Goal: Information Seeking & Learning: Learn about a topic

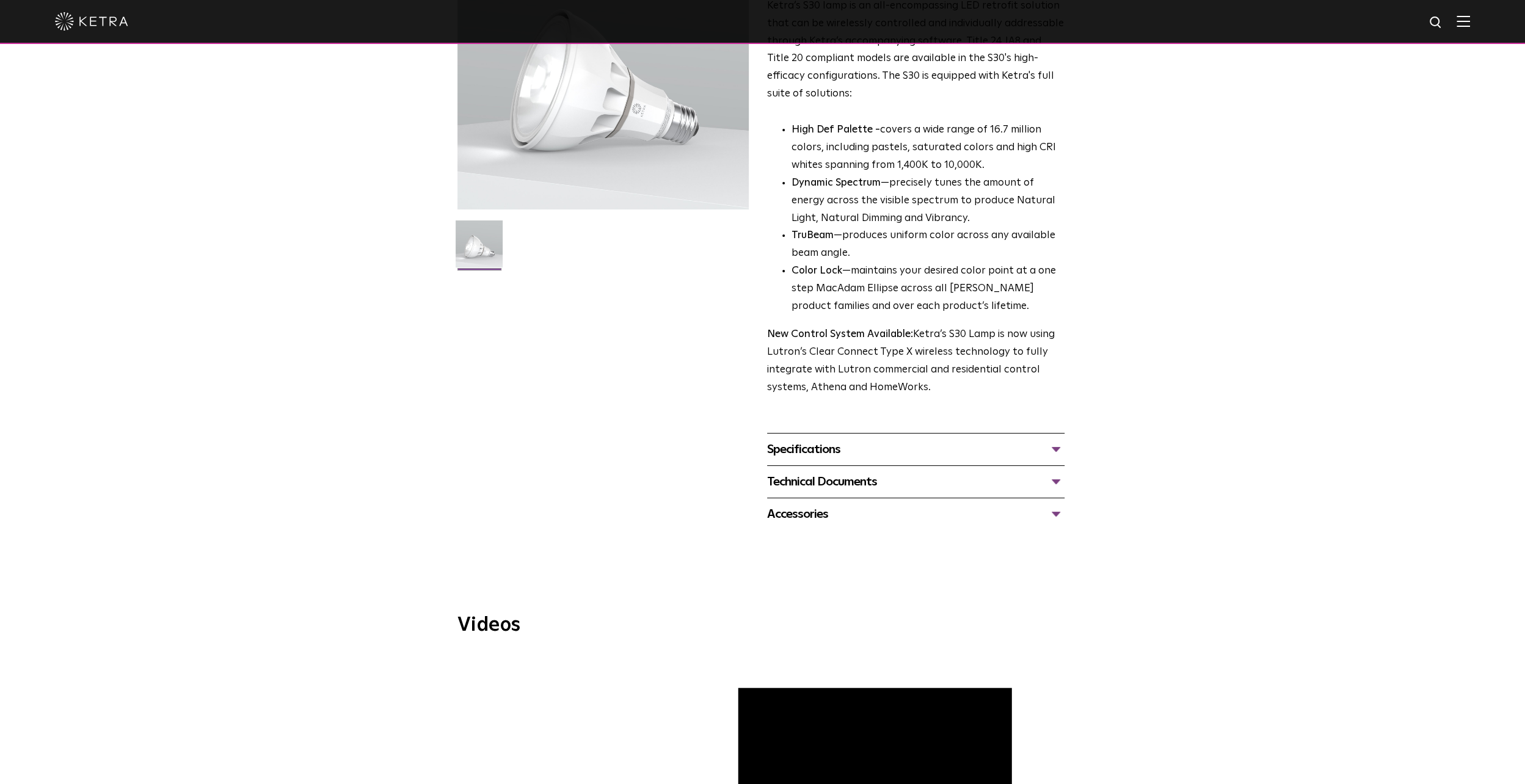
scroll to position [183, 0]
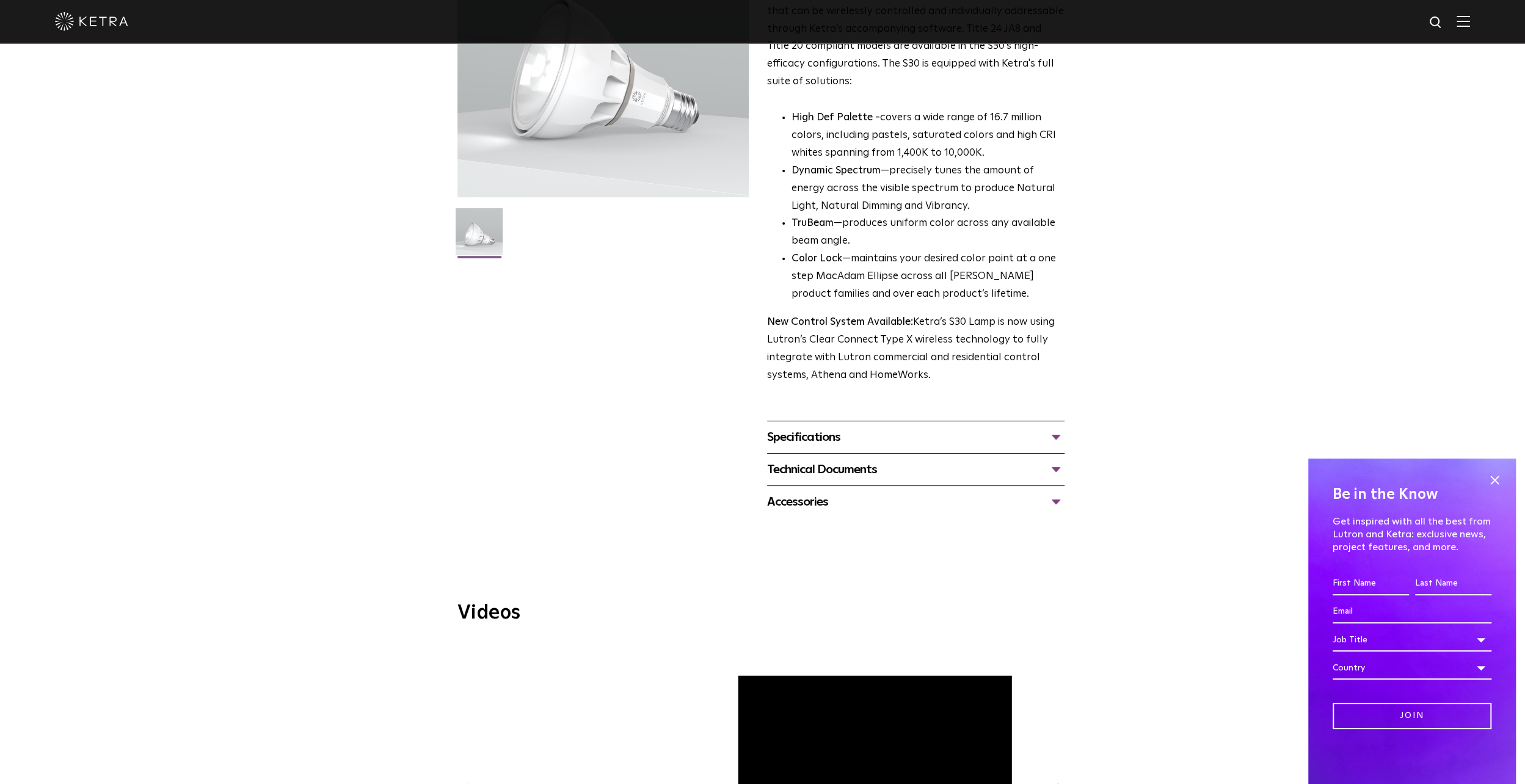
click at [778, 438] on div "Specifications" at bounding box center [916, 437] width 297 height 19
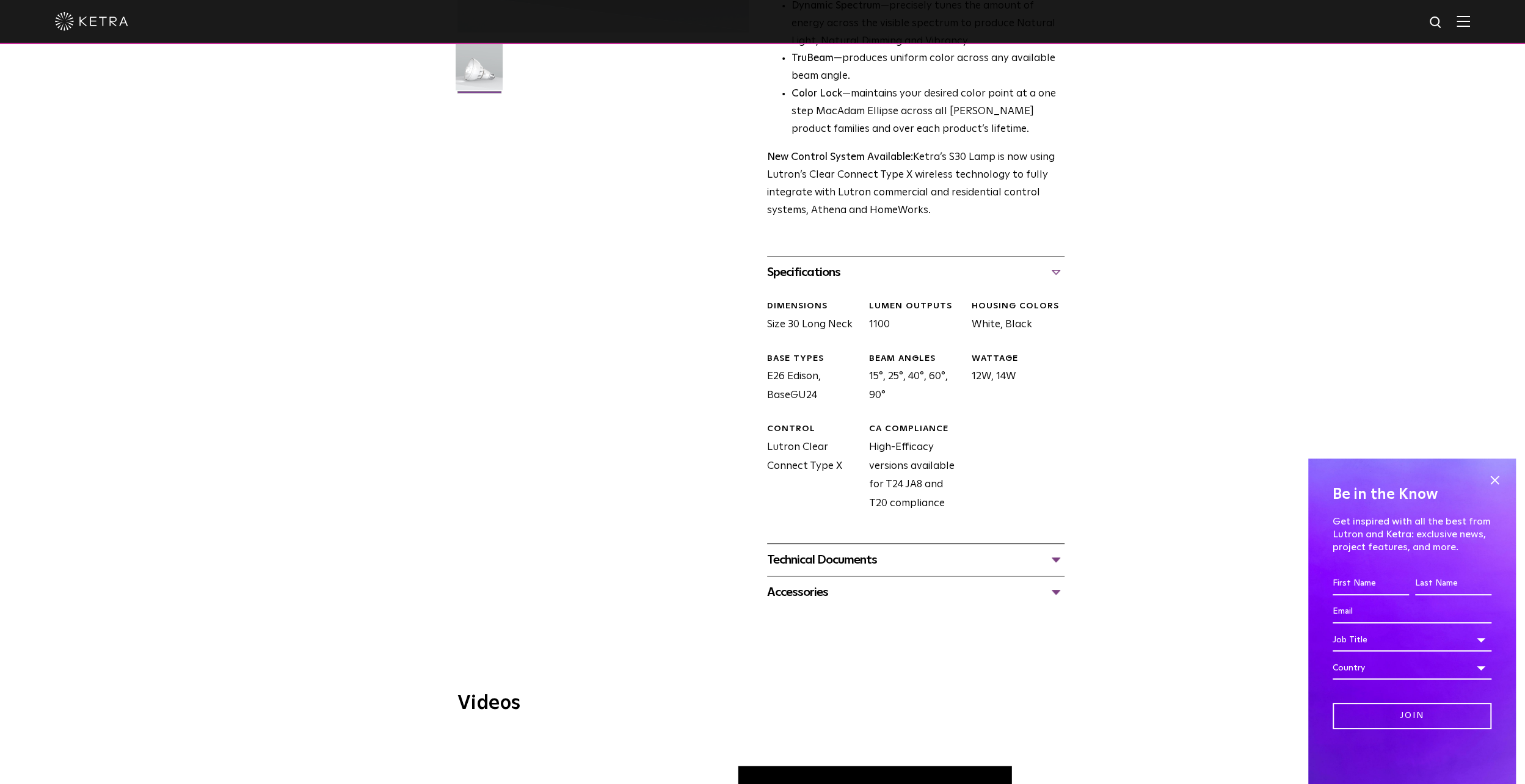
scroll to position [367, 0]
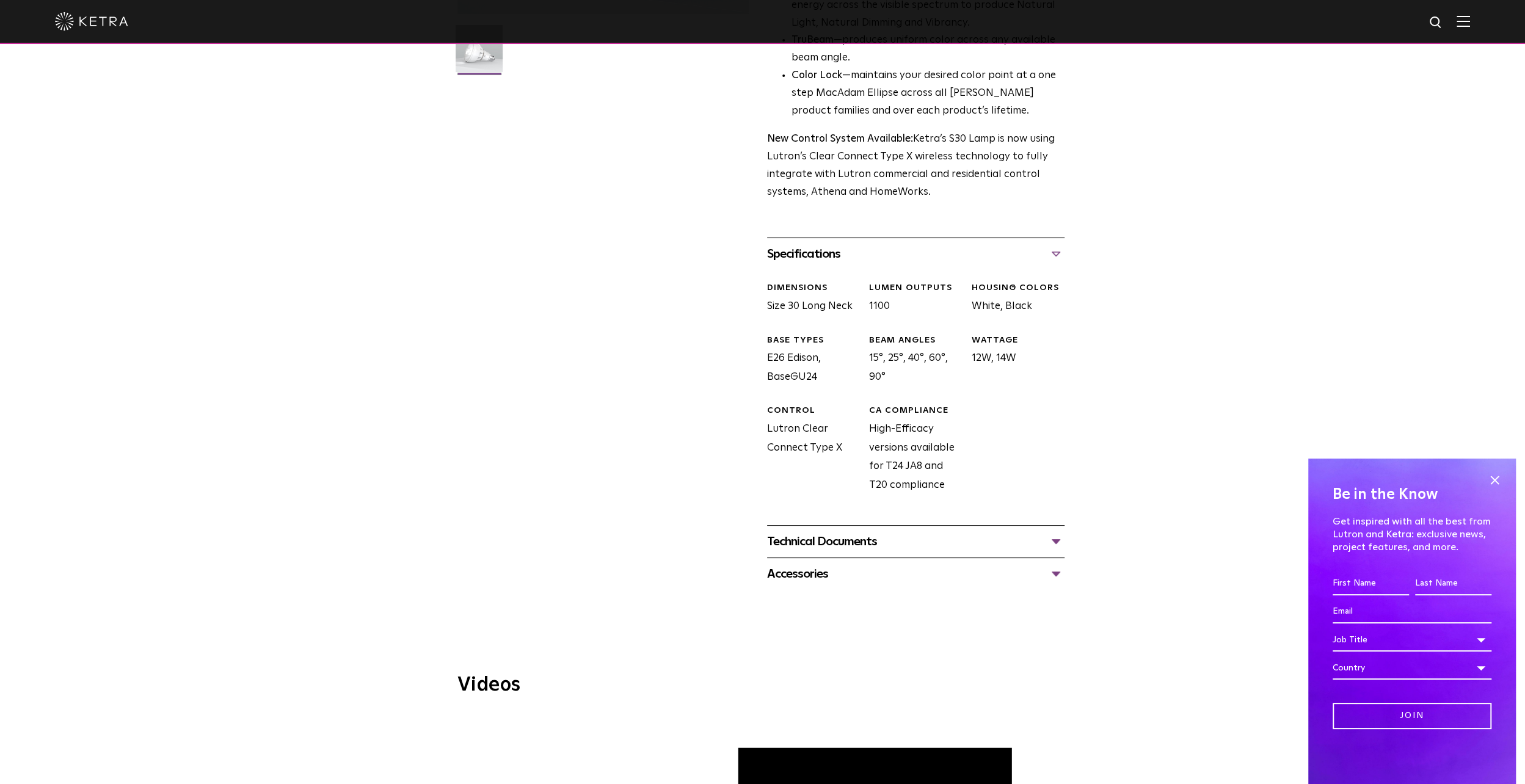
click at [827, 433] on div "CONTROL Lutron Clear Connect Type X" at bounding box center [809, 449] width 102 height 90
drag, startPoint x: 827, startPoint y: 433, endPoint x: 766, endPoint y: 432, distance: 61.0
click at [766, 432] on div "S30 Lamp Availability: Commercial & Residential Ketra’s S30 lamp is an all-enco…" at bounding box center [763, 157] width 611 height 868
click at [845, 449] on div "CONTROL Lutron Clear Connect Type X" at bounding box center [809, 449] width 102 height 90
click at [843, 535] on div "Technical Documents" at bounding box center [916, 541] width 297 height 19
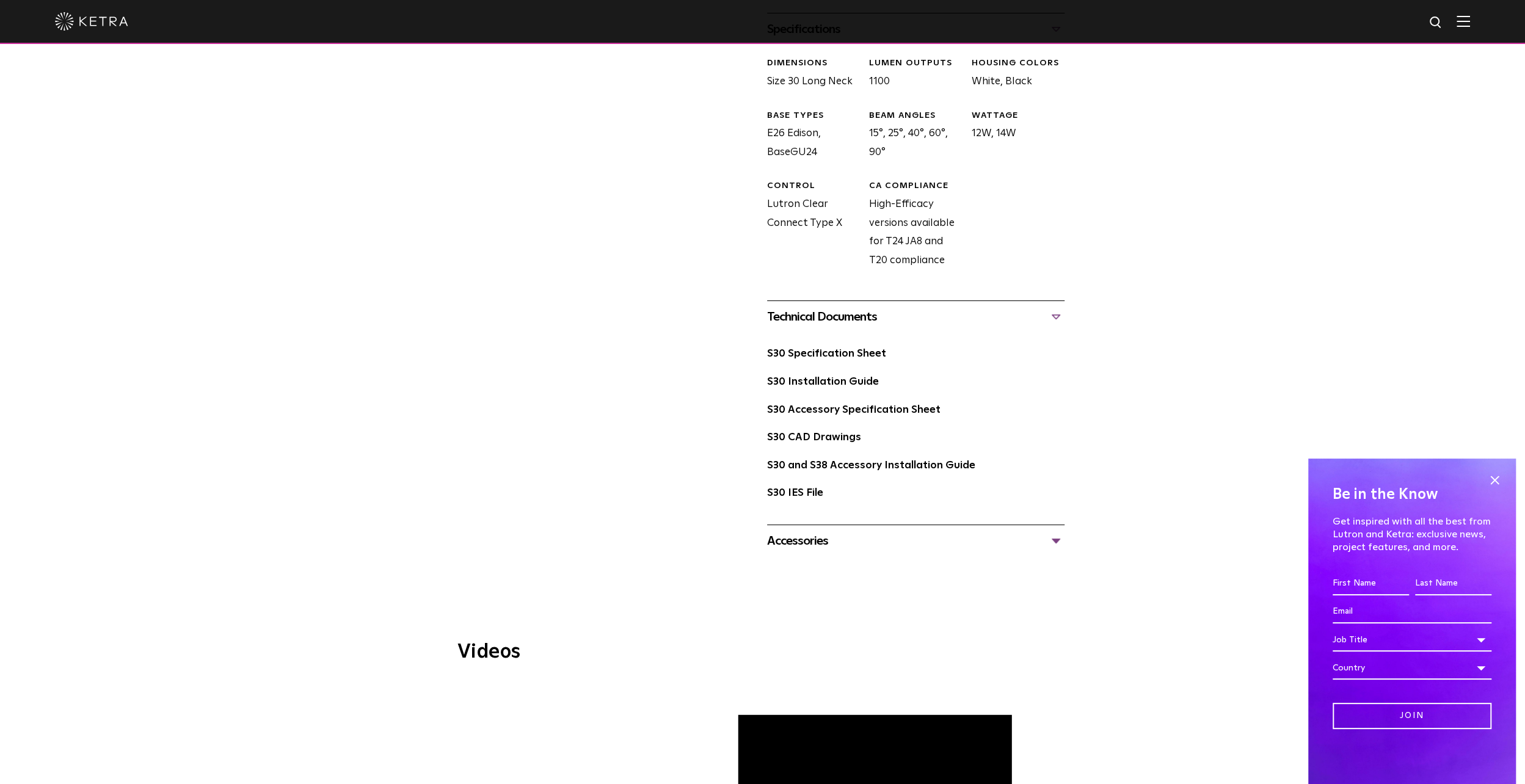
scroll to position [611, 0]
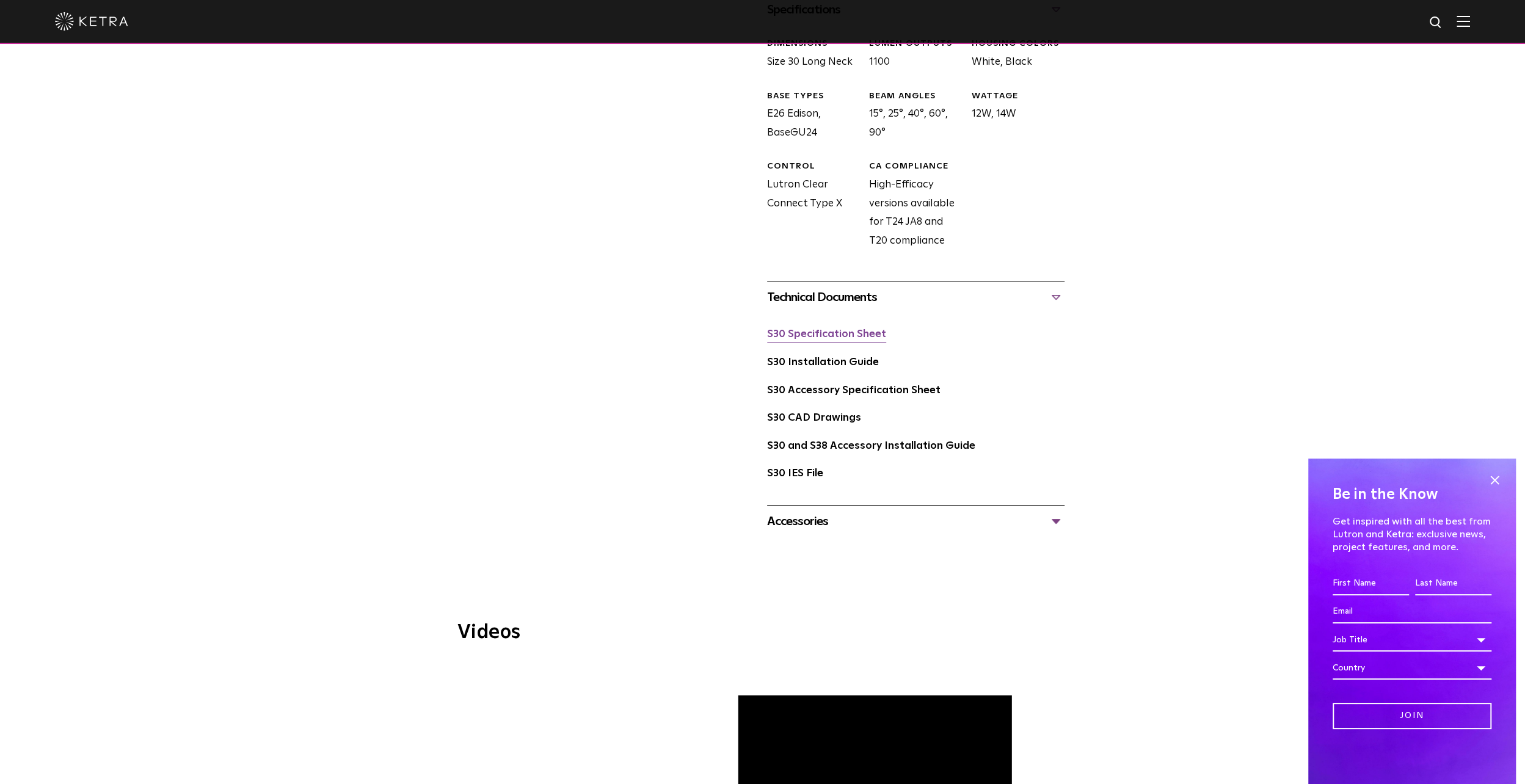
click at [832, 335] on link "S30 Specification Sheet" at bounding box center [826, 335] width 119 height 11
click at [856, 363] on link "S30 Installation Guide" at bounding box center [823, 363] width 112 height 11
click at [1391, 583] on input "First name *" at bounding box center [1371, 583] width 76 height 23
click at [1362, 427] on div "S30 Lamp Availability: Commercial & Residential Ketra’s S30 lamp is an all-enco…" at bounding box center [762, 8] width 1525 height 1059
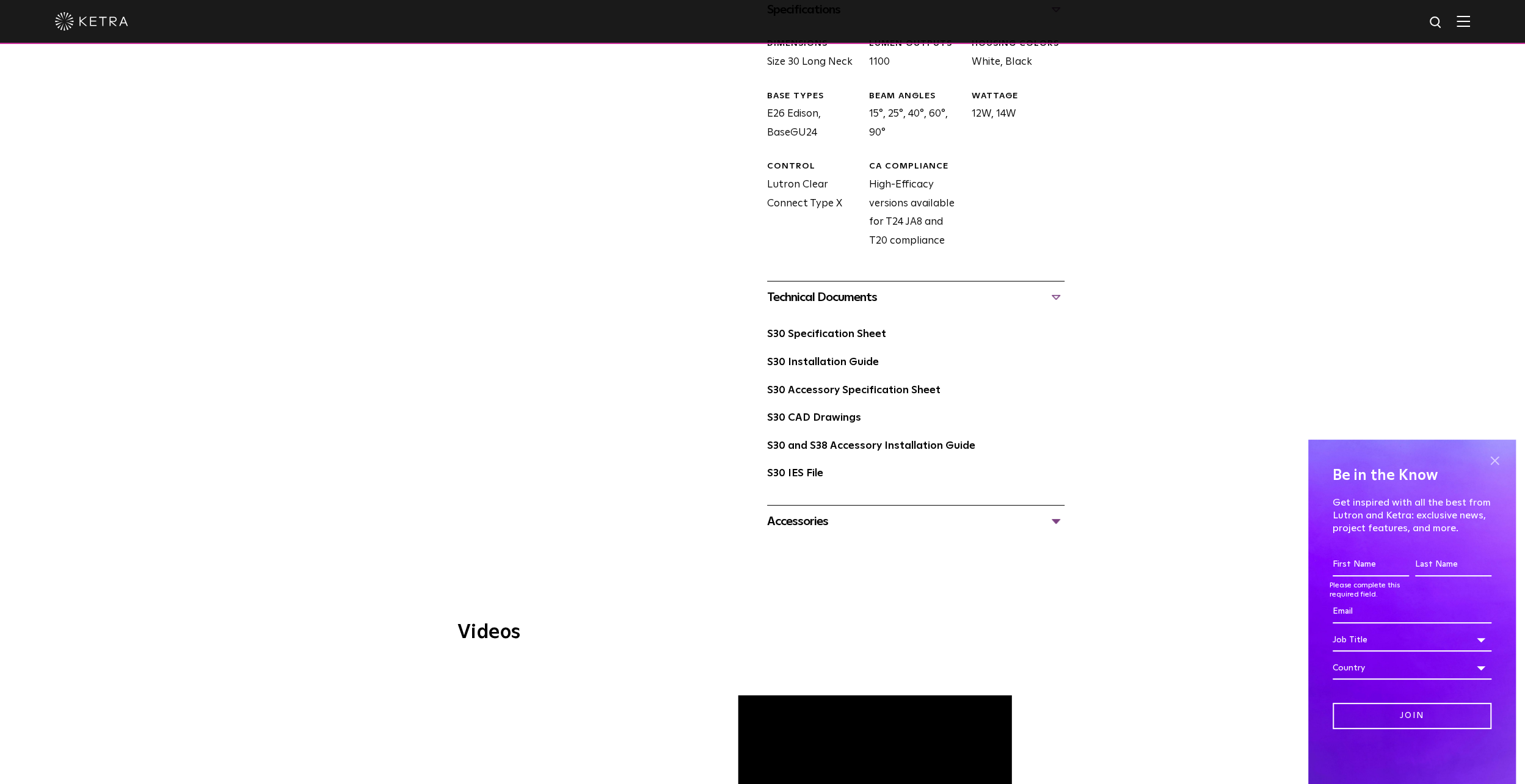
click at [1489, 456] on span at bounding box center [1494, 461] width 18 height 18
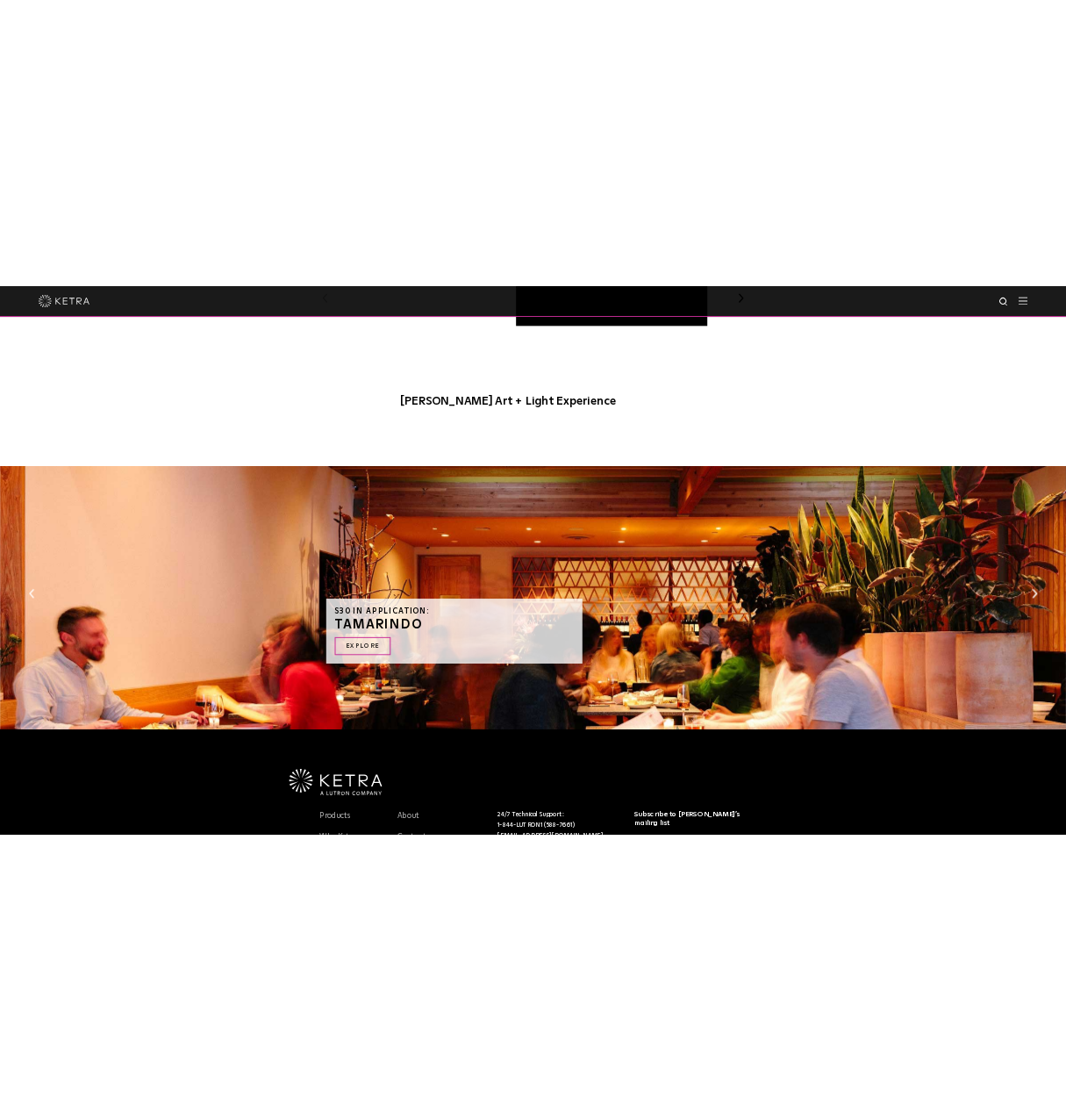
scroll to position [2364, 0]
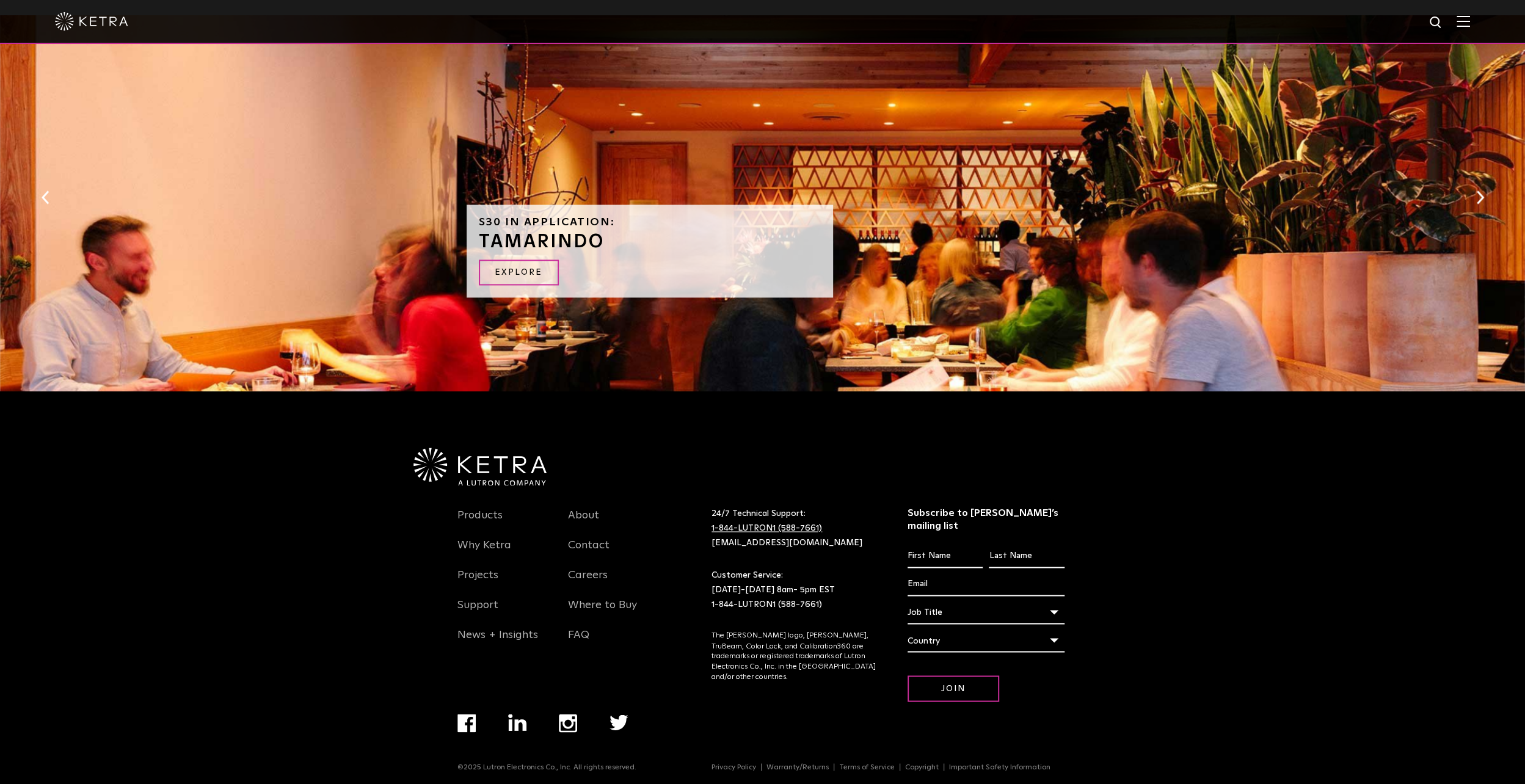
click at [788, 530] on link "1-844-LUTRON1 (588-7661)" at bounding box center [767, 528] width 111 height 9
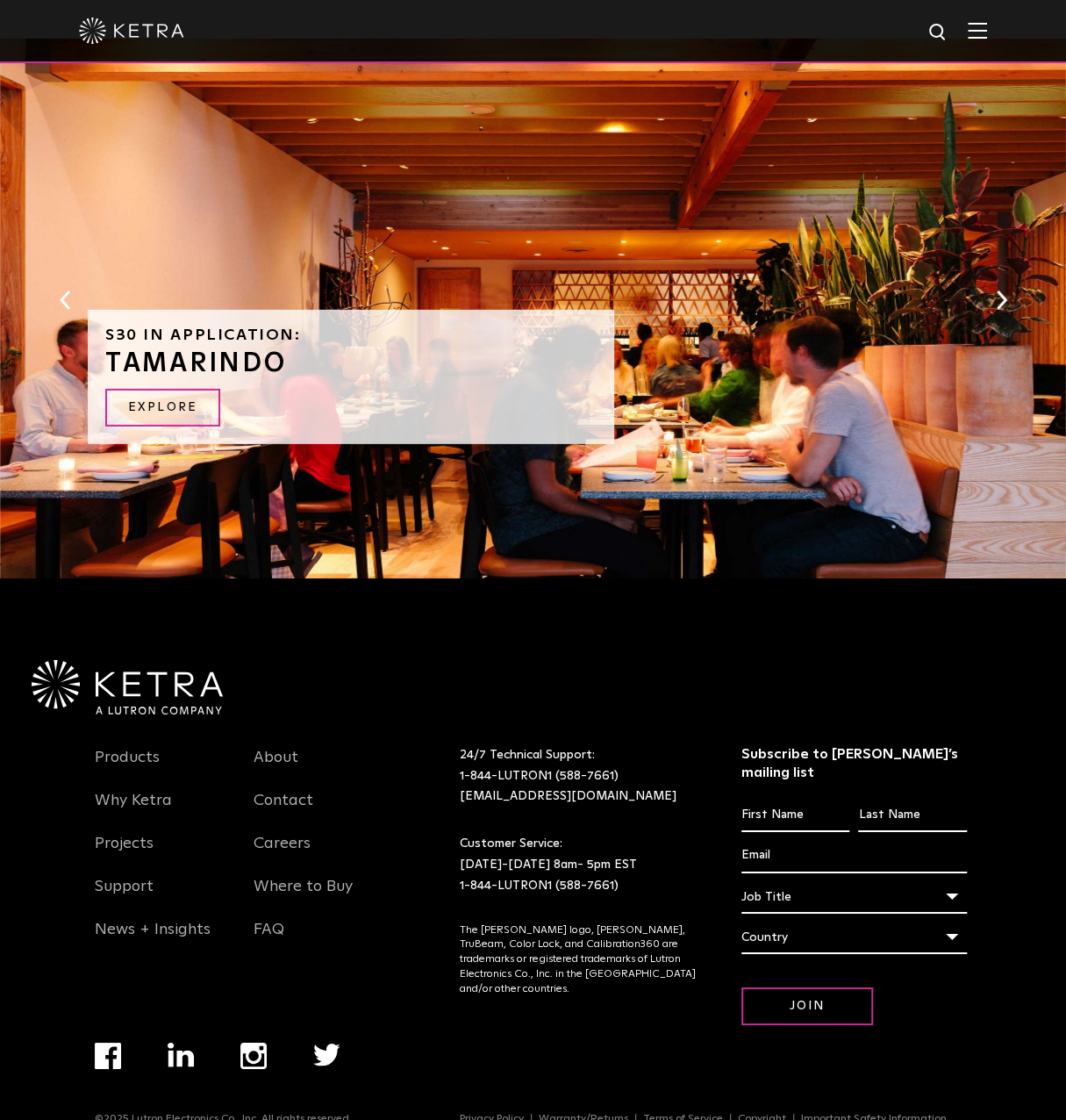
scroll to position [2363, 0]
